Goal: Task Accomplishment & Management: Use online tool/utility

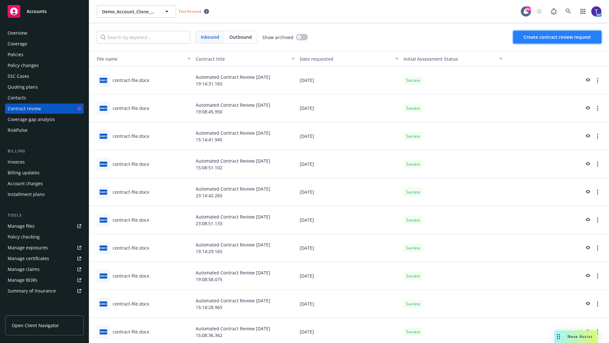
click at [558, 37] on span "Create contract review request" at bounding box center [557, 37] width 67 height 6
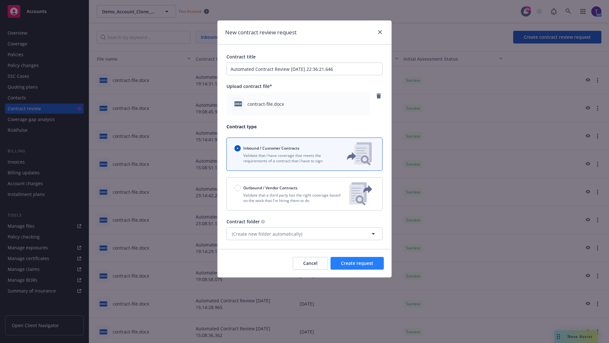
type input "Automated Contract Review 10-10-2025 22:36:21.646"
click at [357, 263] on span "Create request" at bounding box center [357, 263] width 32 height 6
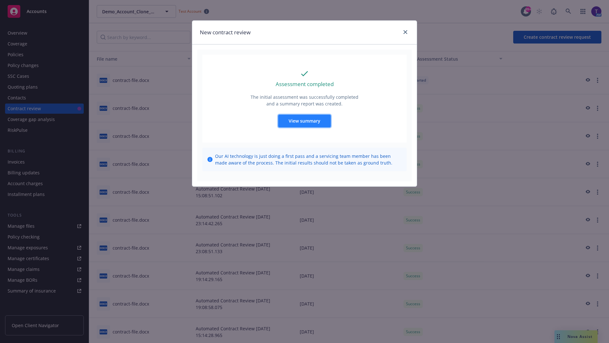
click at [304, 121] on span "View summary" at bounding box center [305, 121] width 32 height 6
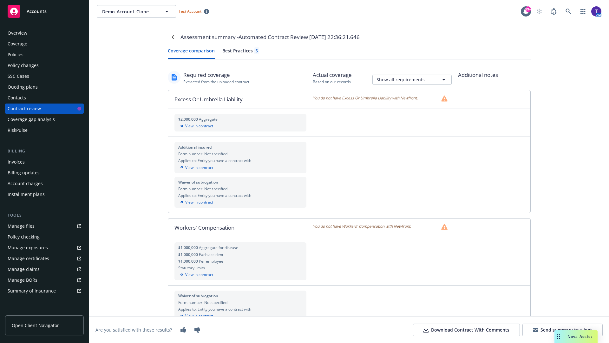
click at [240, 126] on div "View in contract" at bounding box center [240, 126] width 125 height 6
